Goal: Find specific page/section: Find specific page/section

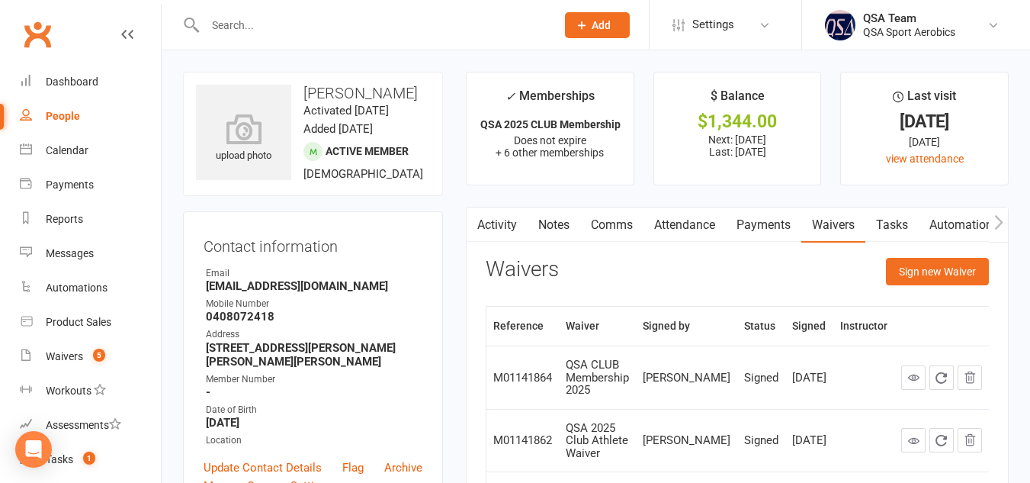
click at [333, 18] on input "text" at bounding box center [373, 24] width 345 height 21
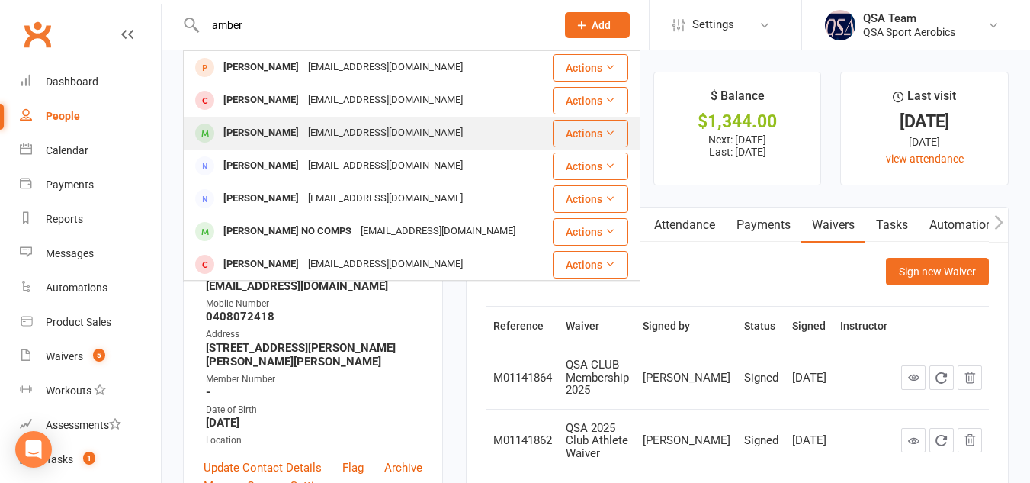
type input "amber"
click at [327, 133] on div "[EMAIL_ADDRESS][DOMAIN_NAME]" at bounding box center [386, 133] width 164 height 22
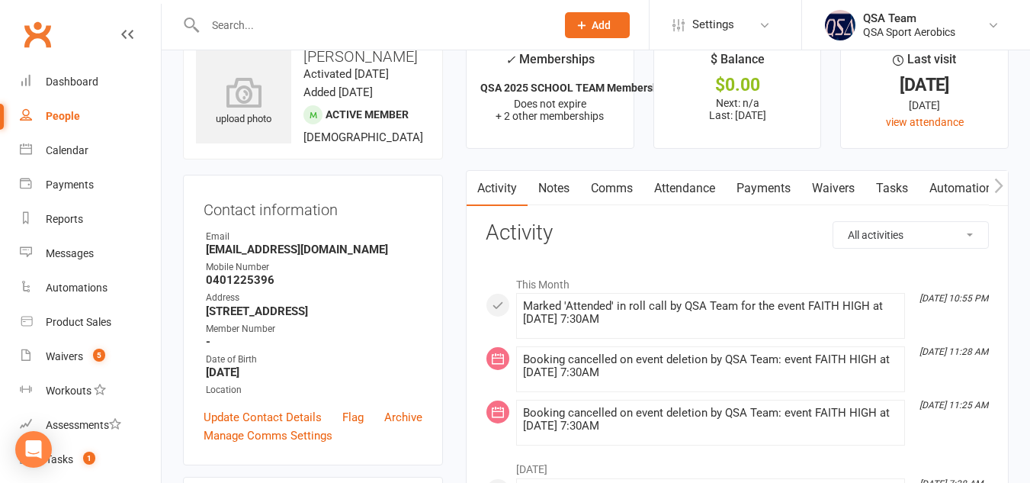
scroll to position [37, 0]
click at [567, 188] on link "Notes" at bounding box center [554, 187] width 53 height 35
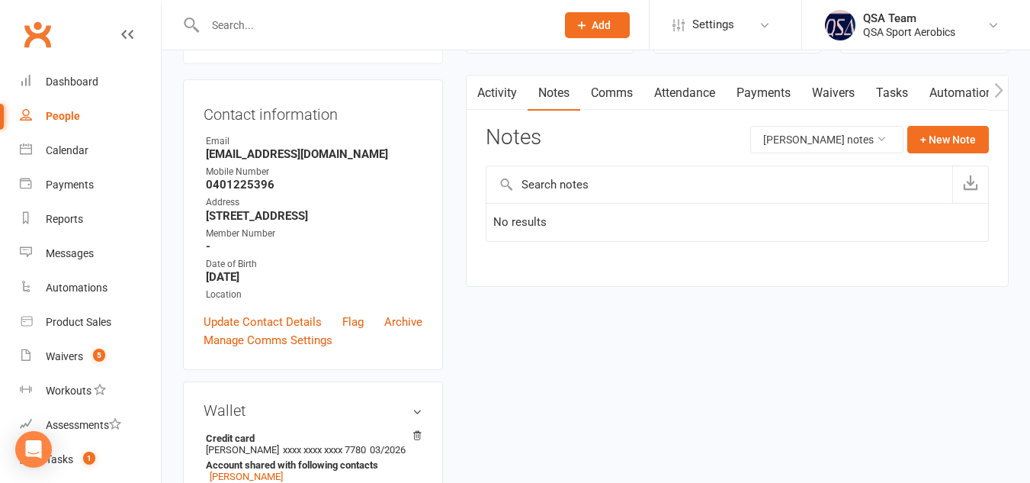
scroll to position [136, 0]
